Goal: Communication & Community: Answer question/provide support

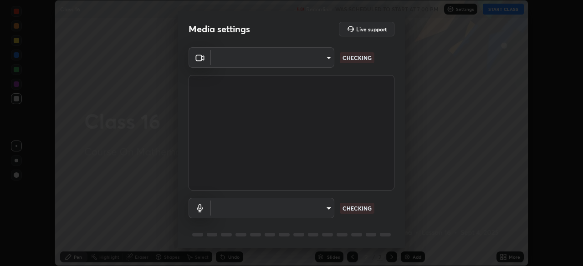
scroll to position [266, 583]
type input "134d1b19bf6860d587459906a7679876aeb3e381516b9be6bb745b9f97a347e3"
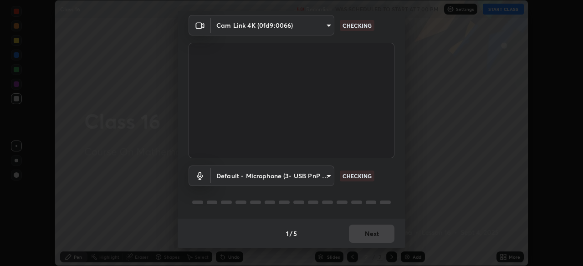
click at [312, 176] on body "Erase all Class 16 Recording WAS SCHEDULED TO START AT 7:00 PM Settings START C…" at bounding box center [291, 133] width 583 height 266
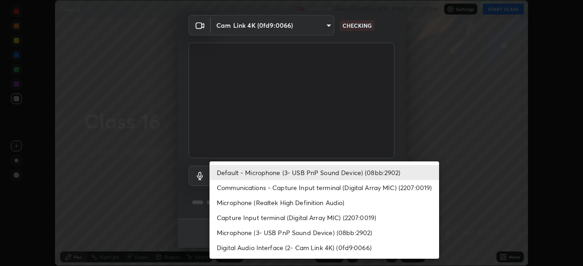
click at [356, 188] on li "Communications - Capture Input terminal (Digital Array MIC) (2207:0019)" at bounding box center [323, 187] width 229 height 15
type input "communications"
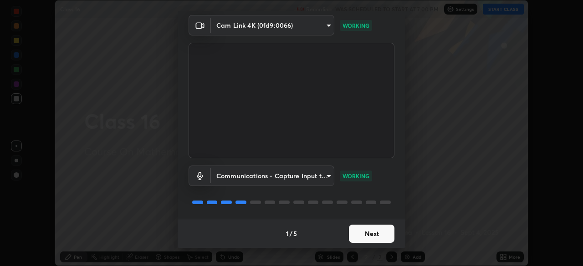
click at [378, 232] on button "Next" at bounding box center [372, 234] width 46 height 18
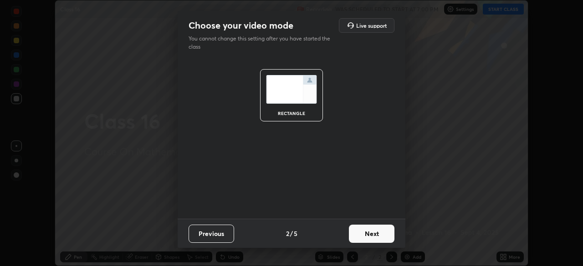
click at [384, 233] on button "Next" at bounding box center [372, 234] width 46 height 18
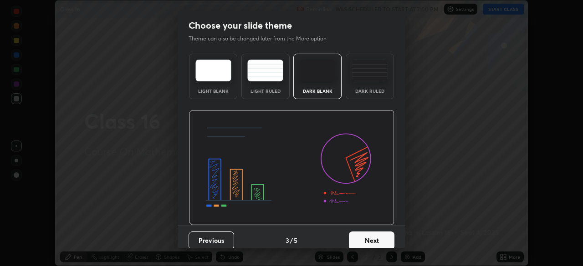
click at [388, 236] on button "Next" at bounding box center [372, 241] width 46 height 18
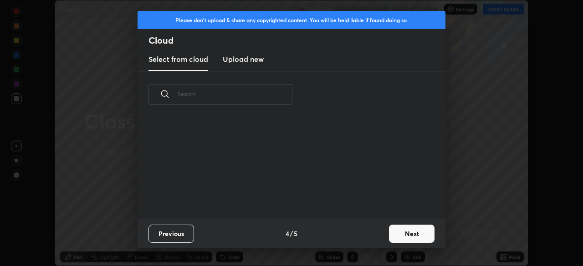
click at [402, 235] on button "Next" at bounding box center [412, 234] width 46 height 18
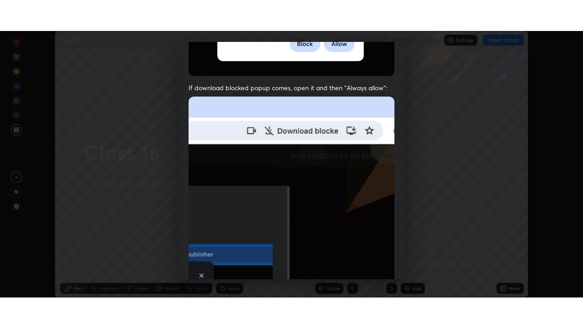
scroll to position [218, 0]
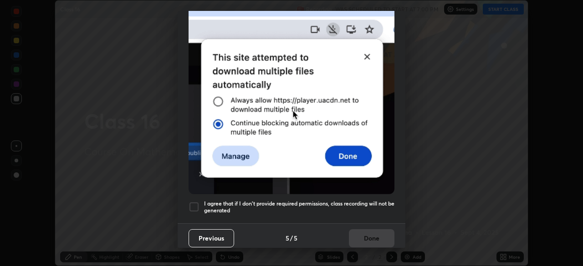
click at [369, 200] on h5 "I agree that if I don't provide required permissions, class recording will not …" at bounding box center [299, 207] width 190 height 14
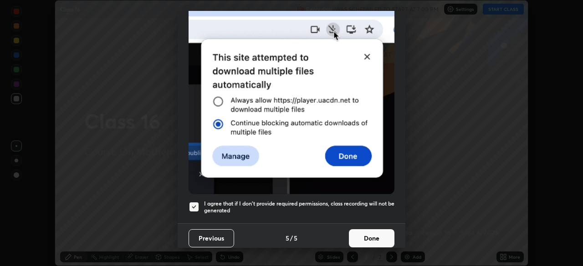
click at [377, 233] on button "Done" at bounding box center [372, 238] width 46 height 18
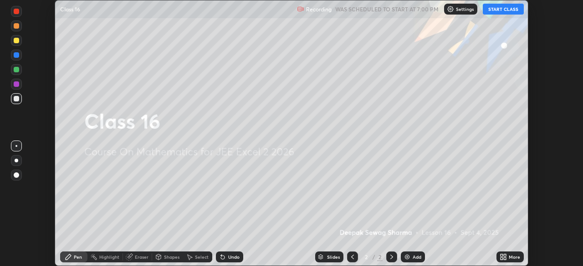
click at [512, 256] on div "More" at bounding box center [513, 257] width 11 height 5
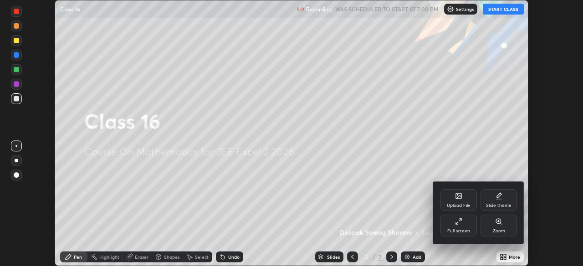
click at [462, 229] on div "Full screen" at bounding box center [458, 231] width 23 height 5
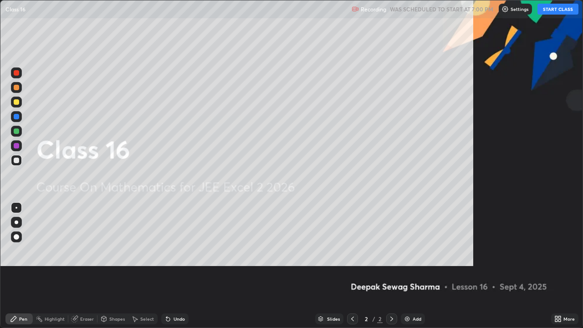
scroll to position [328, 583]
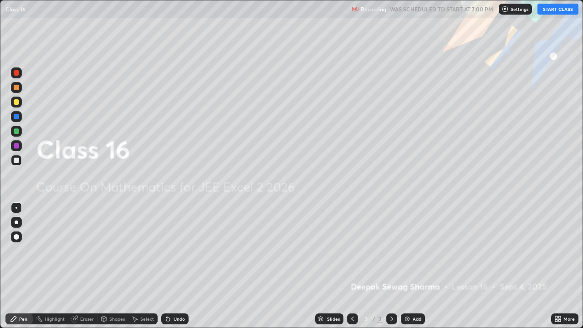
click at [552, 10] on button "START CLASS" at bounding box center [557, 9] width 41 height 11
click at [407, 266] on img at bounding box center [406, 318] width 7 height 7
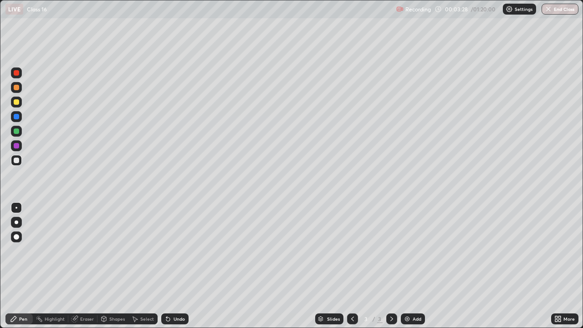
click at [15, 101] on div at bounding box center [16, 101] width 5 height 5
click at [18, 129] on div at bounding box center [16, 130] width 5 height 5
click at [173, 266] on div "Undo" at bounding box center [178, 318] width 11 height 5
click at [392, 266] on icon at bounding box center [391, 318] width 7 height 7
click at [407, 266] on img at bounding box center [406, 318] width 7 height 7
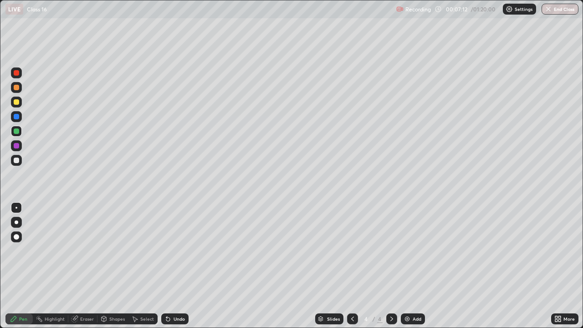
click at [17, 159] on div at bounding box center [16, 160] width 5 height 5
click at [18, 131] on div at bounding box center [16, 130] width 5 height 5
click at [112, 266] on div "Shapes" at bounding box center [116, 318] width 15 height 5
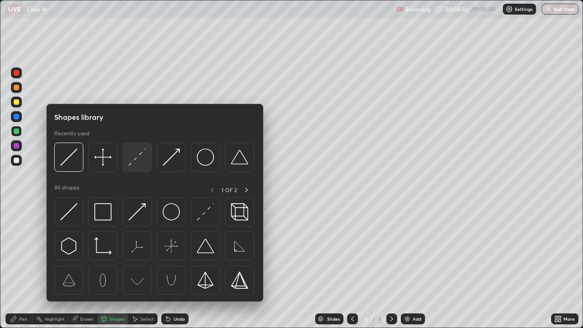
click at [133, 155] on img at bounding box center [136, 156] width 17 height 17
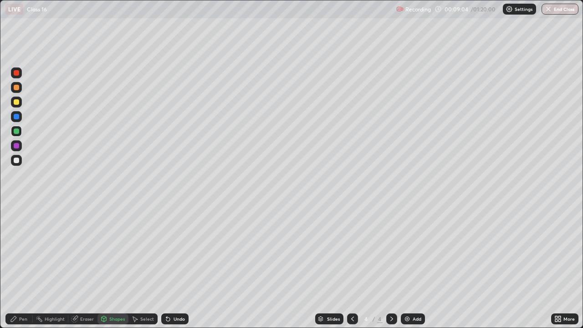
click at [177, 266] on div "Undo" at bounding box center [178, 318] width 11 height 5
click at [15, 103] on div at bounding box center [16, 101] width 5 height 5
click at [20, 266] on div "Pen" at bounding box center [18, 318] width 27 height 11
click at [350, 266] on icon at bounding box center [352, 318] width 7 height 7
click at [391, 266] on icon at bounding box center [391, 318] width 7 height 7
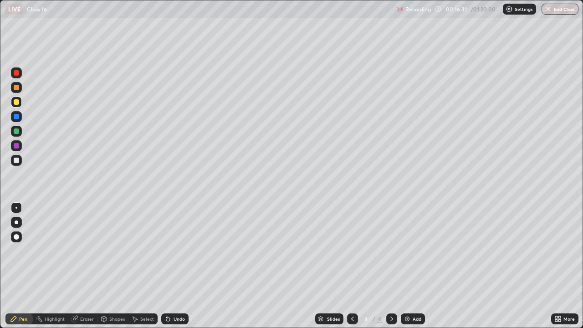
click at [351, 266] on icon at bounding box center [352, 318] width 7 height 7
click at [391, 266] on icon at bounding box center [391, 318] width 7 height 7
click at [351, 266] on icon at bounding box center [352, 318] width 7 height 7
click at [389, 266] on icon at bounding box center [391, 318] width 7 height 7
click at [351, 266] on icon at bounding box center [352, 318] width 7 height 7
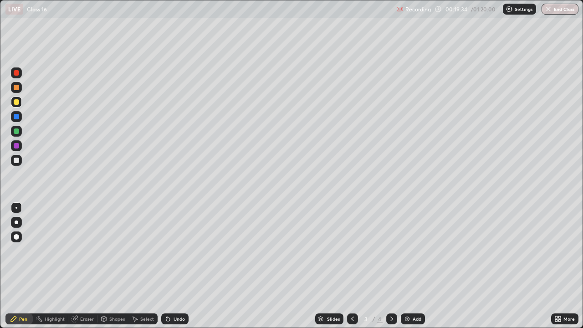
click at [390, 266] on icon at bounding box center [391, 318] width 7 height 7
click at [355, 266] on div at bounding box center [352, 318] width 11 height 11
click at [391, 266] on icon at bounding box center [391, 318] width 7 height 7
click at [351, 266] on icon at bounding box center [352, 318] width 7 height 7
click at [388, 266] on icon at bounding box center [391, 318] width 7 height 7
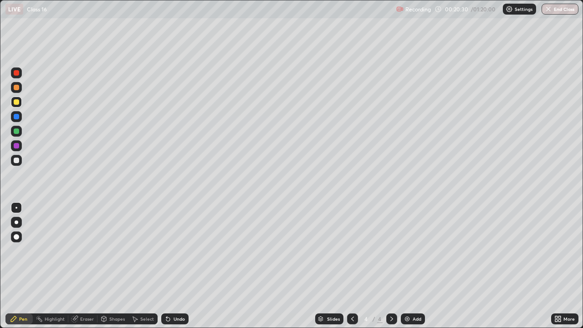
click at [351, 266] on icon at bounding box center [352, 318] width 7 height 7
click at [391, 266] on icon at bounding box center [391, 318] width 7 height 7
click at [351, 266] on icon at bounding box center [352, 318] width 7 height 7
click at [386, 266] on div at bounding box center [391, 318] width 11 height 11
click at [352, 266] on icon at bounding box center [352, 318] width 7 height 7
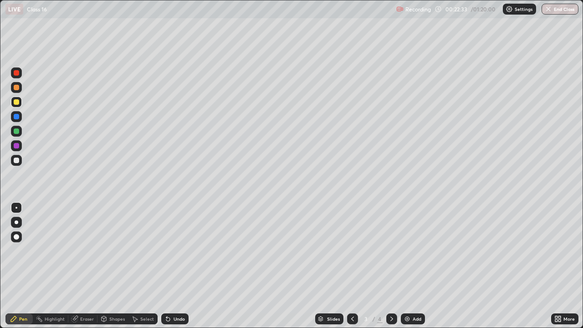
click at [391, 266] on icon at bounding box center [391, 318] width 7 height 7
click at [408, 266] on img at bounding box center [406, 318] width 7 height 7
click at [18, 132] on div at bounding box center [16, 130] width 5 height 5
click at [352, 266] on icon at bounding box center [352, 318] width 7 height 7
click at [388, 266] on icon at bounding box center [391, 318] width 7 height 7
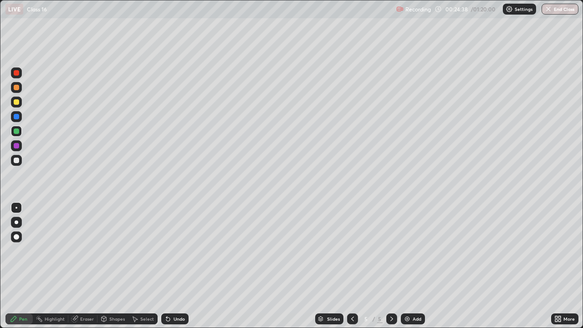
click at [18, 130] on div at bounding box center [16, 130] width 5 height 5
click at [18, 223] on div at bounding box center [16, 222] width 11 height 11
click at [17, 104] on div at bounding box center [16, 101] width 5 height 5
click at [18, 159] on div at bounding box center [16, 160] width 5 height 5
click at [411, 266] on div "Add" at bounding box center [413, 318] width 24 height 11
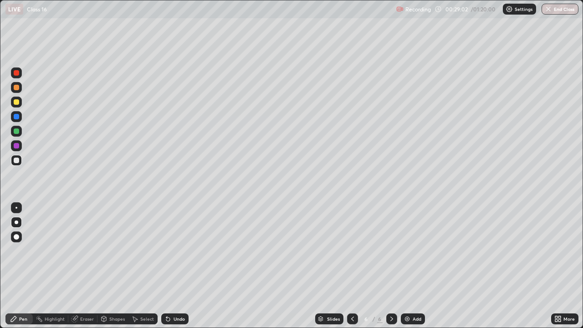
click at [110, 266] on div "Shapes" at bounding box center [116, 318] width 15 height 5
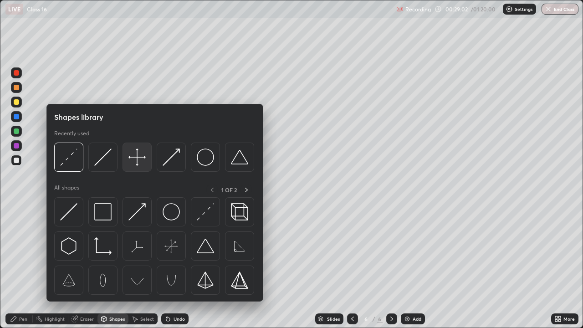
click at [132, 155] on img at bounding box center [136, 156] width 17 height 17
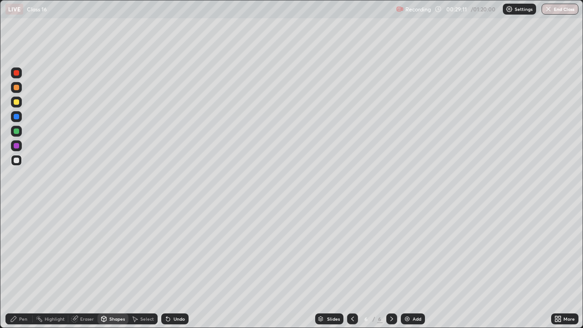
click at [23, 266] on div "Pen" at bounding box center [23, 318] width 8 height 5
click at [112, 266] on div "Shapes" at bounding box center [116, 318] width 15 height 5
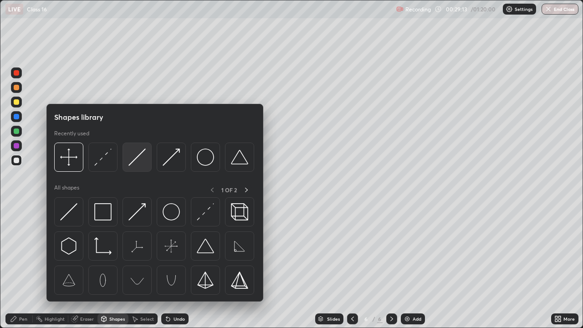
click at [137, 163] on img at bounding box center [136, 156] width 17 height 17
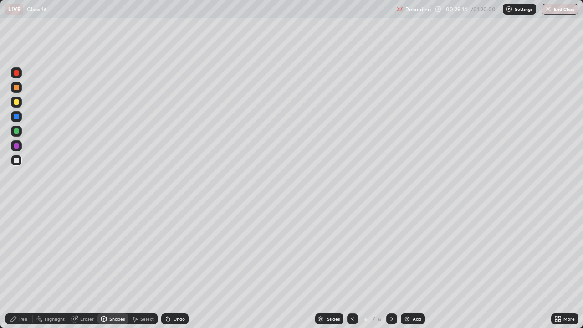
click at [16, 134] on div at bounding box center [16, 131] width 11 height 11
click at [18, 266] on div "Pen" at bounding box center [18, 318] width 27 height 11
click at [106, 266] on icon at bounding box center [103, 318] width 7 height 7
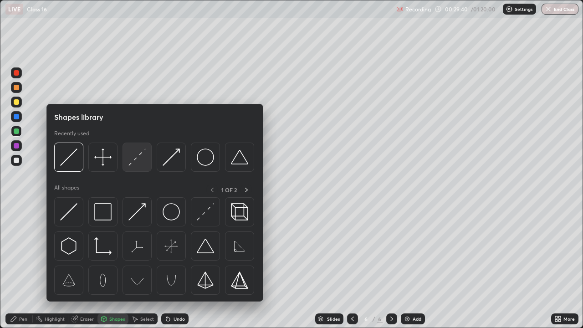
click at [140, 160] on img at bounding box center [136, 156] width 17 height 17
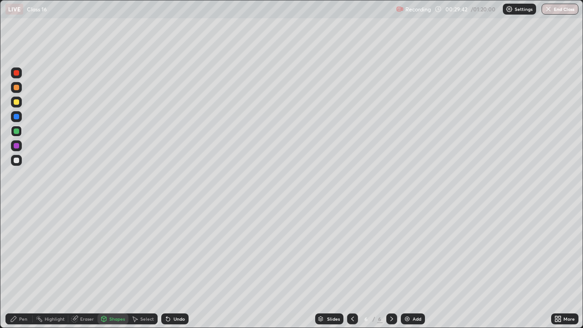
click at [18, 144] on div at bounding box center [16, 145] width 5 height 5
click at [15, 266] on icon at bounding box center [13, 318] width 5 height 5
click at [12, 101] on div at bounding box center [16, 102] width 11 height 11
click at [110, 266] on div "Shapes" at bounding box center [116, 318] width 15 height 5
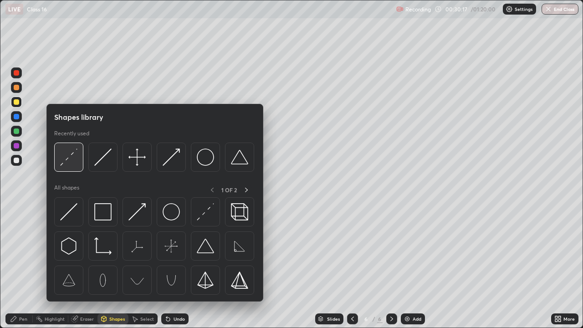
click at [71, 159] on img at bounding box center [68, 156] width 17 height 17
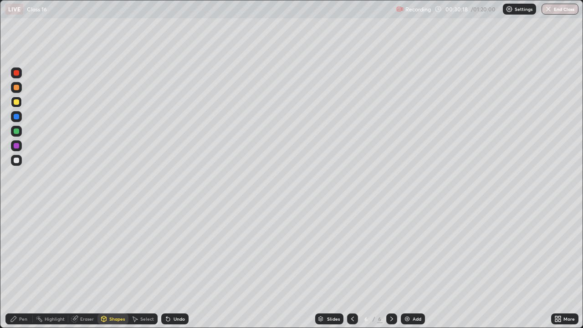
click at [17, 147] on div at bounding box center [16, 145] width 5 height 5
click at [20, 266] on div "Pen" at bounding box center [23, 318] width 8 height 5
click at [15, 115] on div at bounding box center [16, 116] width 5 height 5
click at [107, 266] on icon at bounding box center [103, 318] width 7 height 7
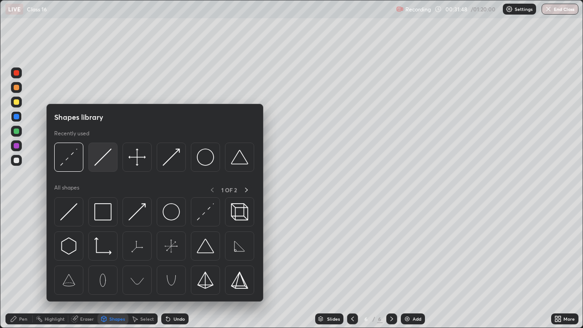
click at [100, 157] on img at bounding box center [102, 156] width 17 height 17
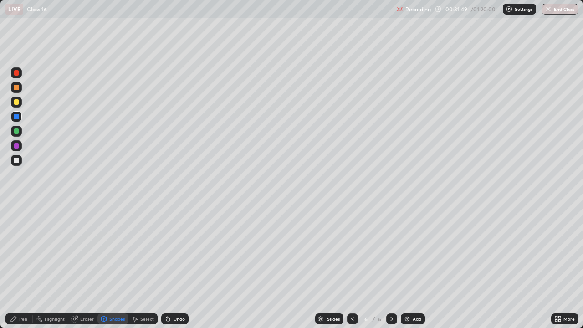
click at [15, 87] on div at bounding box center [16, 87] width 5 height 5
click at [171, 266] on div "Undo" at bounding box center [174, 318] width 27 height 11
click at [16, 117] on div at bounding box center [16, 116] width 5 height 5
click at [15, 266] on icon at bounding box center [13, 318] width 7 height 7
click at [356, 266] on div at bounding box center [352, 318] width 11 height 11
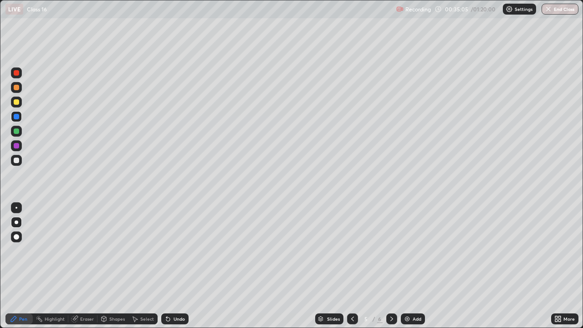
click at [388, 266] on icon at bounding box center [391, 318] width 7 height 7
click at [412, 266] on div "Add" at bounding box center [416, 318] width 9 height 5
click at [14, 103] on div at bounding box center [16, 101] width 5 height 5
click at [18, 132] on div at bounding box center [16, 130] width 5 height 5
click at [392, 266] on icon at bounding box center [391, 318] width 7 height 7
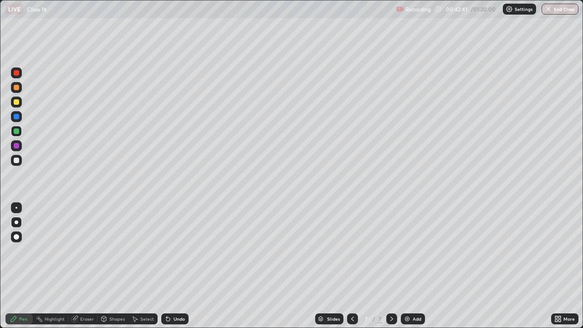
click at [411, 266] on div "Add" at bounding box center [413, 318] width 24 height 11
click at [114, 266] on div "Shapes" at bounding box center [116, 318] width 15 height 5
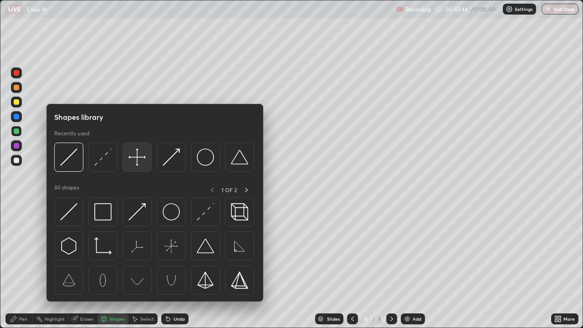
click at [139, 158] on img at bounding box center [136, 156] width 17 height 17
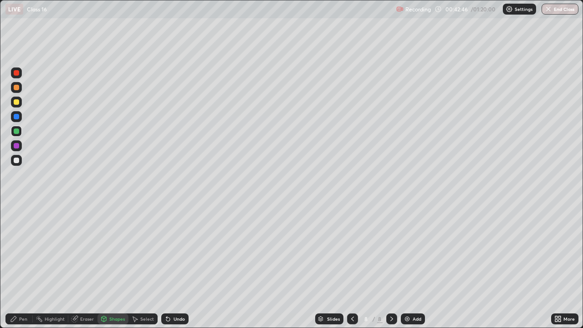
click at [171, 266] on div "Undo" at bounding box center [174, 318] width 27 height 11
click at [16, 162] on div at bounding box center [16, 160] width 5 height 5
click at [17, 266] on icon at bounding box center [13, 318] width 7 height 7
click at [13, 99] on div at bounding box center [16, 102] width 11 height 11
click at [19, 130] on div at bounding box center [16, 130] width 5 height 5
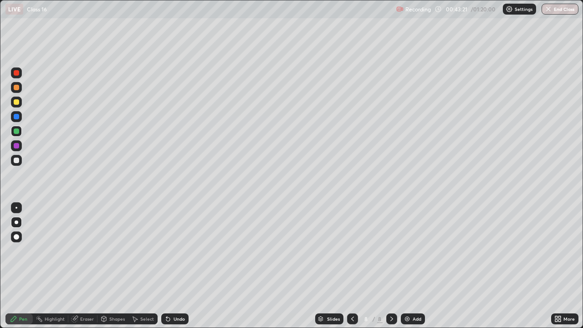
click at [110, 266] on div "Shapes" at bounding box center [112, 319] width 31 height 18
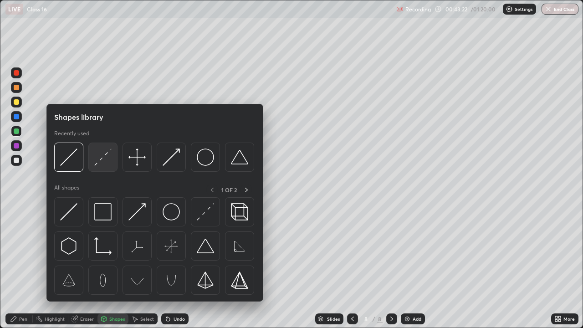
click at [98, 158] on img at bounding box center [102, 156] width 17 height 17
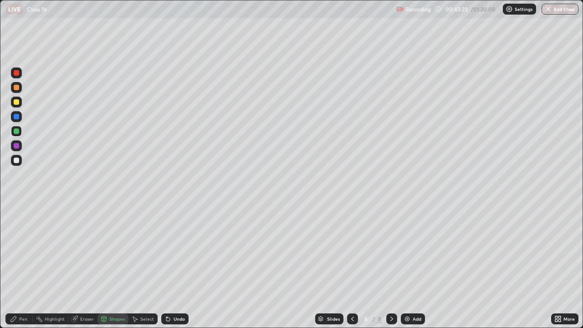
click at [18, 147] on div at bounding box center [16, 145] width 5 height 5
click at [16, 102] on div at bounding box center [16, 101] width 5 height 5
click at [16, 88] on div at bounding box center [16, 87] width 5 height 5
click at [19, 266] on div "Pen" at bounding box center [18, 318] width 27 height 11
click at [114, 266] on div "Shapes" at bounding box center [116, 318] width 15 height 5
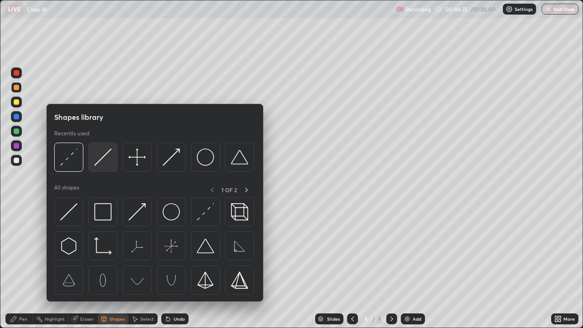
click at [106, 160] on img at bounding box center [102, 156] width 17 height 17
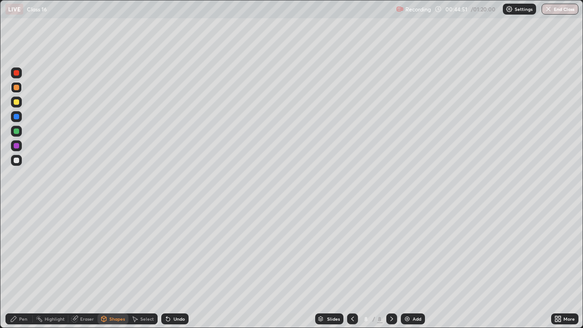
click at [19, 266] on div "Pen" at bounding box center [18, 318] width 27 height 11
click at [17, 147] on div at bounding box center [16, 145] width 5 height 5
click at [16, 103] on div at bounding box center [16, 101] width 5 height 5
click at [167, 266] on icon at bounding box center [168, 319] width 4 height 4
click at [110, 266] on div "Shapes" at bounding box center [116, 318] width 15 height 5
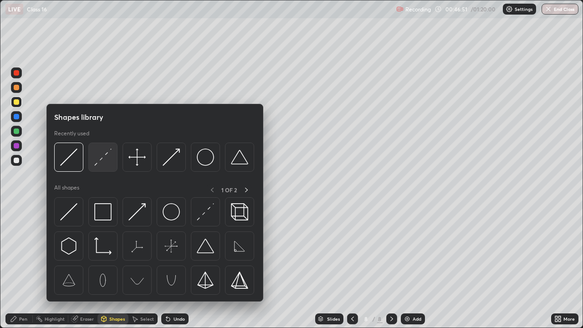
click at [104, 164] on img at bounding box center [102, 156] width 17 height 17
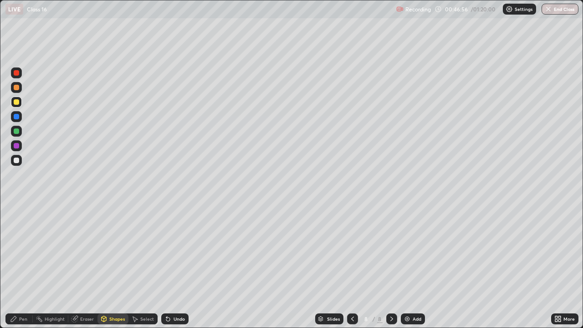
click at [171, 266] on div "Undo" at bounding box center [174, 318] width 27 height 11
click at [18, 143] on div at bounding box center [16, 145] width 5 height 5
click at [19, 266] on div "Pen" at bounding box center [18, 318] width 27 height 11
click at [16, 130] on div at bounding box center [16, 130] width 5 height 5
click at [109, 266] on div "Shapes" at bounding box center [116, 318] width 15 height 5
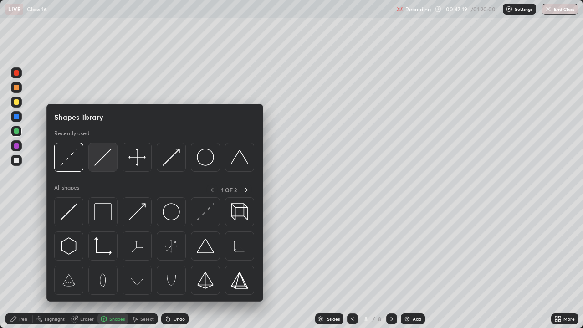
click at [103, 160] on img at bounding box center [102, 156] width 17 height 17
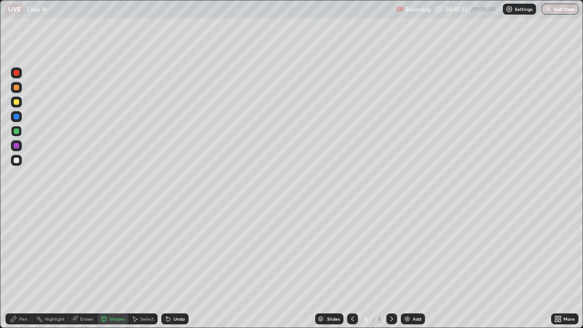
click at [174, 266] on div "Undo" at bounding box center [178, 318] width 11 height 5
click at [14, 160] on div at bounding box center [16, 160] width 5 height 5
click at [17, 266] on icon at bounding box center [13, 318] width 7 height 7
click at [392, 266] on div at bounding box center [391, 318] width 11 height 11
click at [407, 266] on img at bounding box center [406, 318] width 7 height 7
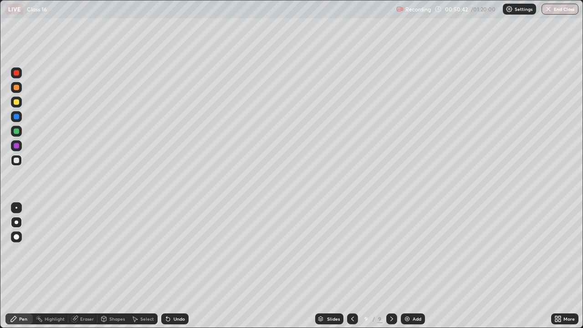
click at [15, 101] on div at bounding box center [16, 101] width 5 height 5
click at [174, 266] on div "Undo" at bounding box center [178, 318] width 11 height 5
click at [15, 163] on div at bounding box center [16, 160] width 5 height 5
click at [17, 130] on div at bounding box center [16, 130] width 5 height 5
click at [406, 266] on img at bounding box center [406, 318] width 7 height 7
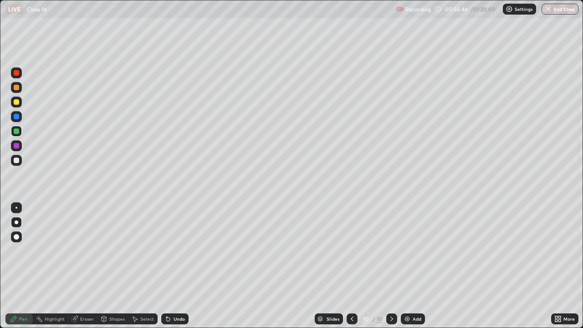
click at [351, 266] on icon at bounding box center [351, 318] width 7 height 7
click at [391, 266] on icon at bounding box center [391, 318] width 7 height 7
click at [352, 266] on icon at bounding box center [351, 318] width 7 height 7
click at [391, 266] on icon at bounding box center [391, 318] width 7 height 7
click at [351, 266] on icon at bounding box center [351, 318] width 7 height 7
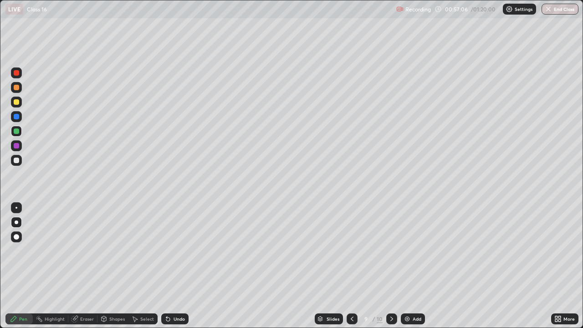
click at [391, 266] on icon at bounding box center [391, 318] width 7 height 7
click at [173, 266] on div "Undo" at bounding box center [174, 318] width 27 height 11
click at [349, 266] on icon at bounding box center [351, 318] width 7 height 7
click at [391, 266] on icon at bounding box center [391, 318] width 7 height 7
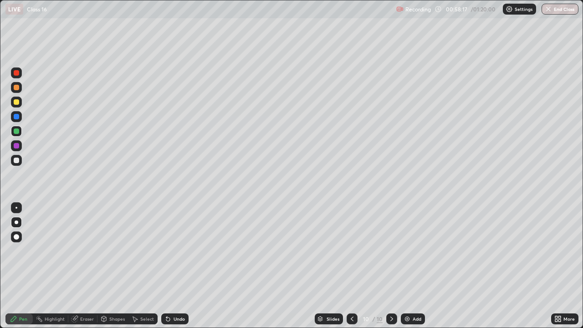
click at [410, 266] on div "Add" at bounding box center [413, 318] width 24 height 11
click at [18, 102] on div at bounding box center [16, 101] width 5 height 5
click at [355, 266] on div at bounding box center [352, 319] width 11 height 18
click at [351, 266] on icon at bounding box center [352, 318] width 7 height 7
click at [391, 266] on icon at bounding box center [391, 318] width 7 height 7
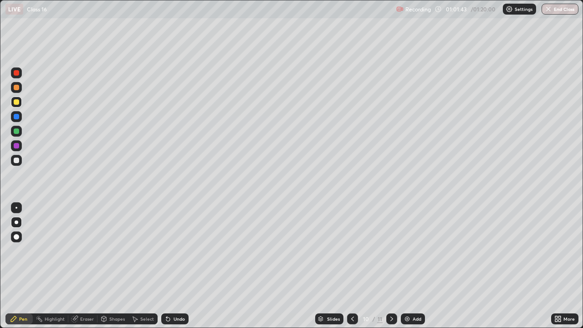
click at [391, 266] on icon at bounding box center [391, 318] width 7 height 7
click at [18, 129] on div at bounding box center [16, 130] width 5 height 5
click at [15, 144] on div at bounding box center [16, 145] width 5 height 5
click at [391, 266] on icon at bounding box center [391, 318] width 3 height 5
click at [407, 266] on img at bounding box center [406, 318] width 7 height 7
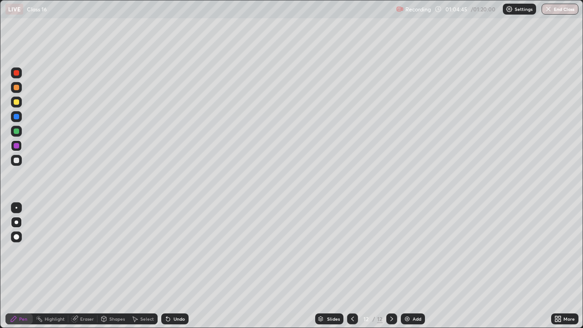
click at [16, 103] on div at bounding box center [16, 101] width 5 height 5
click at [16, 162] on div at bounding box center [16, 160] width 5 height 5
click at [17, 132] on div at bounding box center [16, 130] width 5 height 5
click at [410, 266] on div "Add" at bounding box center [413, 318] width 24 height 11
click at [352, 266] on icon at bounding box center [352, 318] width 7 height 7
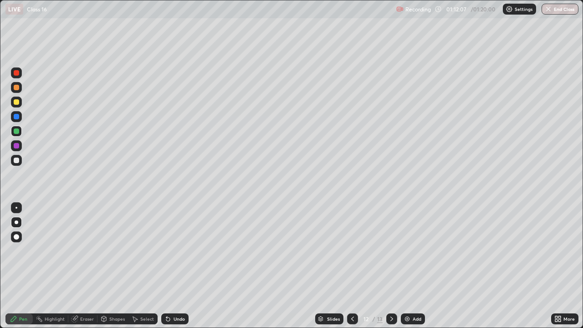
click at [388, 266] on icon at bounding box center [391, 318] width 7 height 7
click at [351, 266] on icon at bounding box center [352, 318] width 7 height 7
click at [388, 266] on icon at bounding box center [391, 318] width 7 height 7
click at [548, 11] on img "button" at bounding box center [548, 8] width 7 height 7
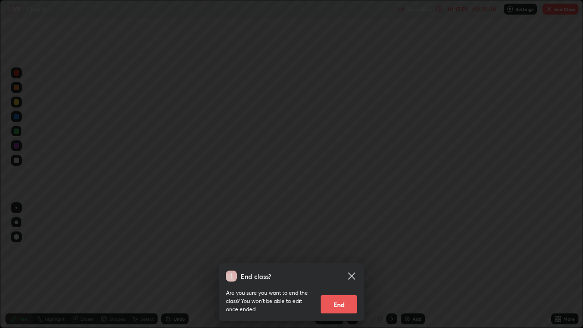
click at [337, 266] on button "End" at bounding box center [338, 304] width 36 height 18
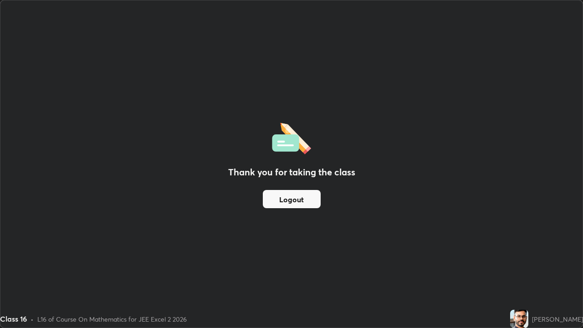
click at [300, 199] on button "Logout" at bounding box center [292, 199] width 58 height 18
